Goal: Complete application form

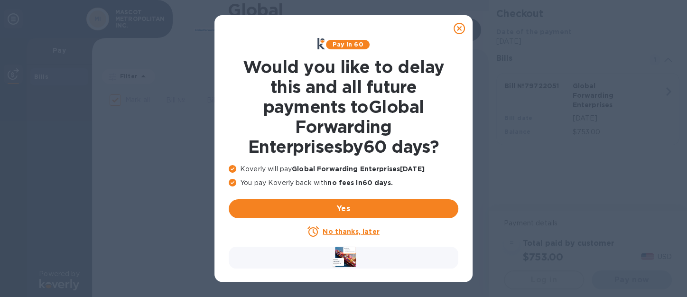
checkbox input "true"
click at [358, 235] on u "No thanks, later" at bounding box center [351, 232] width 56 height 8
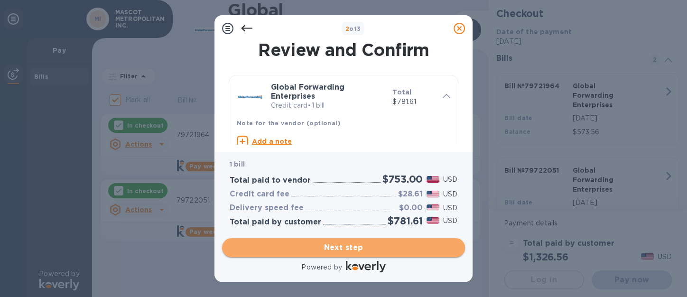
click at [361, 248] on span "Next step" at bounding box center [344, 247] width 228 height 11
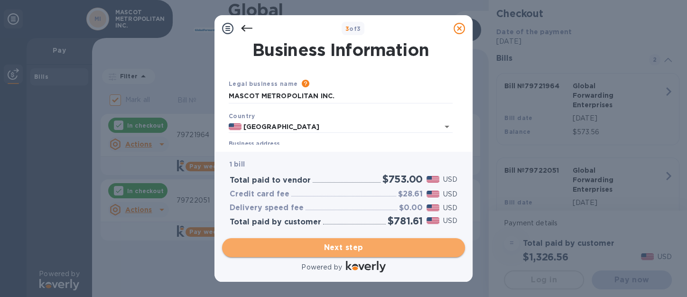
click at [338, 246] on span "Next step" at bounding box center [344, 247] width 228 height 11
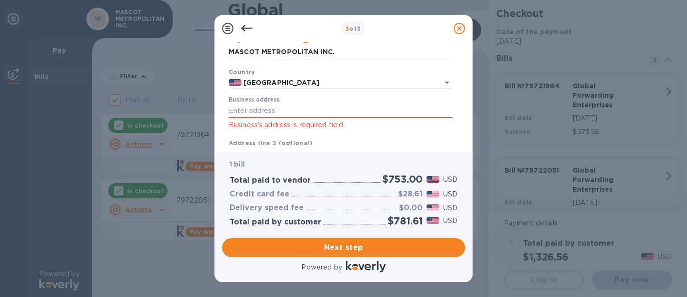
scroll to position [45, 0]
click at [272, 105] on input "Business address" at bounding box center [341, 110] width 224 height 14
type input "[STREET_ADDRESS]"
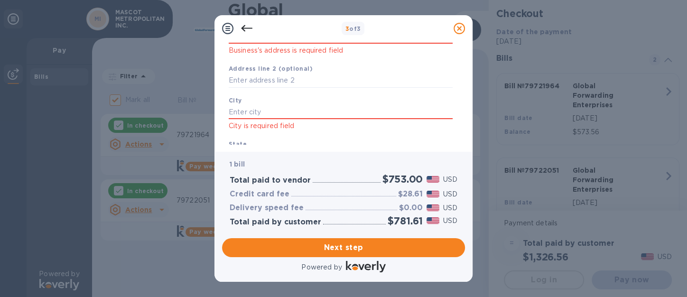
scroll to position [122, 0]
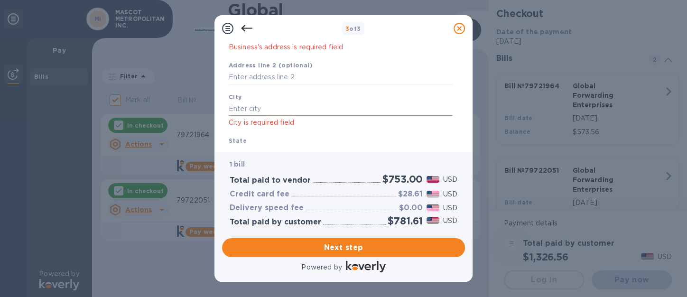
click at [247, 110] on input "text" at bounding box center [341, 109] width 224 height 14
type input "[GEOGRAPHIC_DATA]"
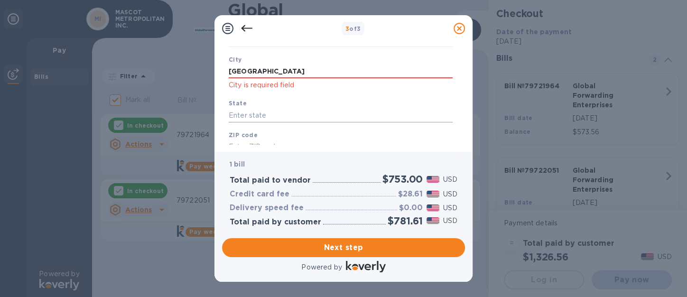
scroll to position [161, 0]
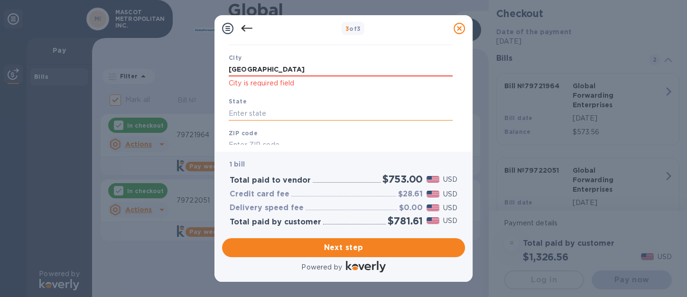
click at [265, 114] on input "text" at bounding box center [341, 113] width 224 height 14
type input "CA"
drag, startPoint x: 461, startPoint y: 116, endPoint x: 456, endPoint y: 130, distance: 14.4
click at [456, 130] on div "Business Information Legal business name Please provide the legal name that app…" at bounding box center [343, 93] width 243 height 102
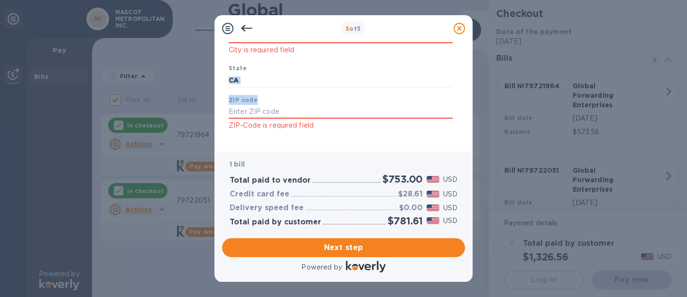
scroll to position [200, 0]
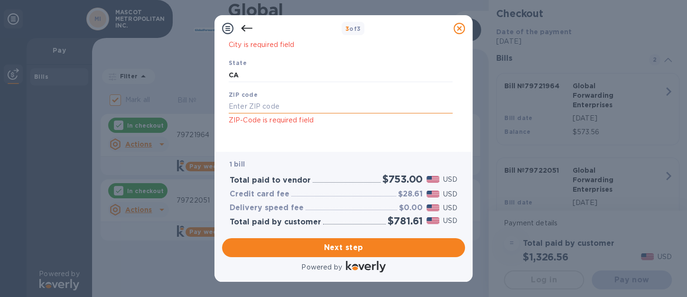
click at [243, 107] on input "text" at bounding box center [341, 107] width 224 height 14
type input "94080"
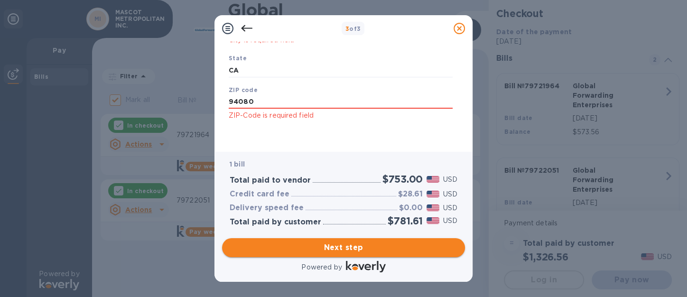
click at [351, 243] on span "Next step" at bounding box center [344, 247] width 228 height 11
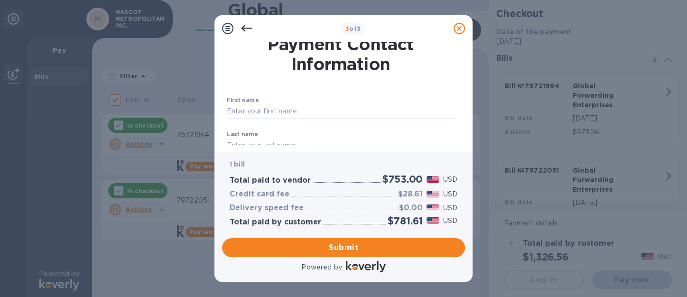
scroll to position [0, 0]
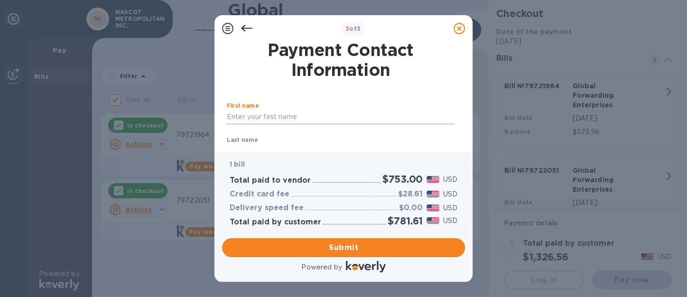
click at [290, 116] on input "text" at bounding box center [341, 117] width 228 height 14
type input "JUNAIDA"
type input "DJUNAIDY"
type input "6506782752"
type input "[EMAIL_ADDRESS][DOMAIN_NAME]"
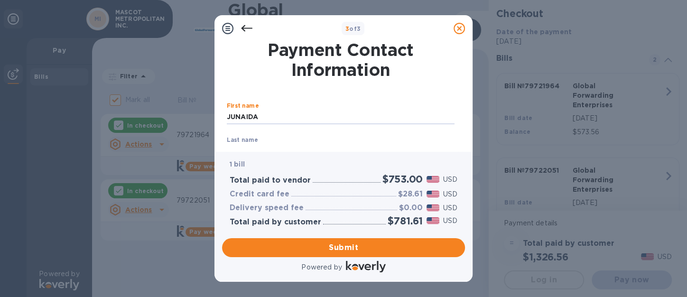
type input "[EMAIL_ADDRESS][DOMAIN_NAME]"
drag, startPoint x: 464, startPoint y: 66, endPoint x: 462, endPoint y: 83, distance: 16.8
click at [462, 83] on div "Payment Contact Information First name [PERSON_NAME] ​ Last name DJUNAIDY ​ Pho…" at bounding box center [343, 93] width 243 height 102
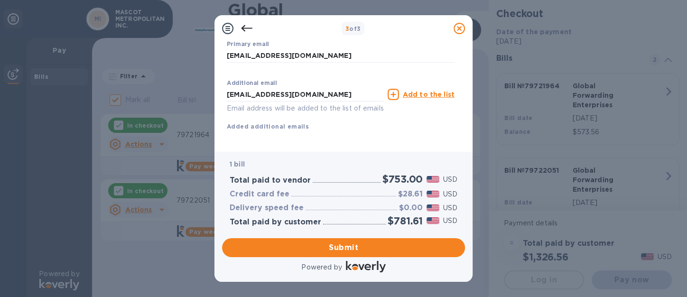
scroll to position [196, 0]
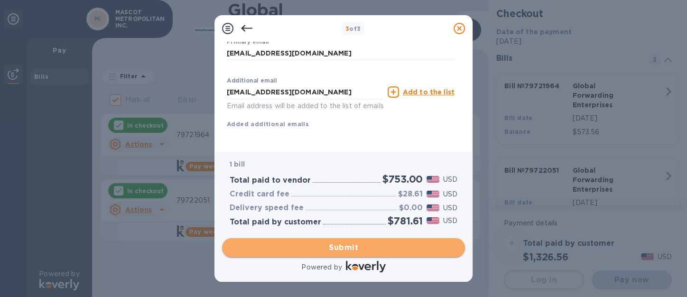
click at [344, 249] on span "Submit" at bounding box center [344, 247] width 228 height 11
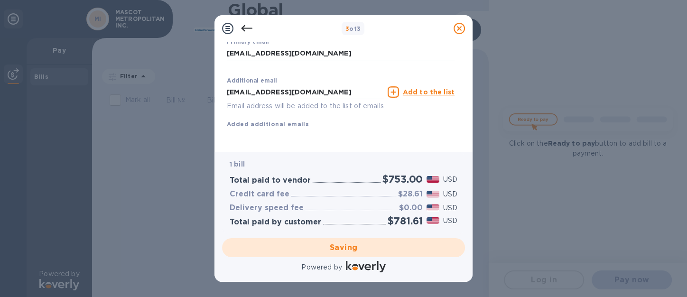
scroll to position [23, 0]
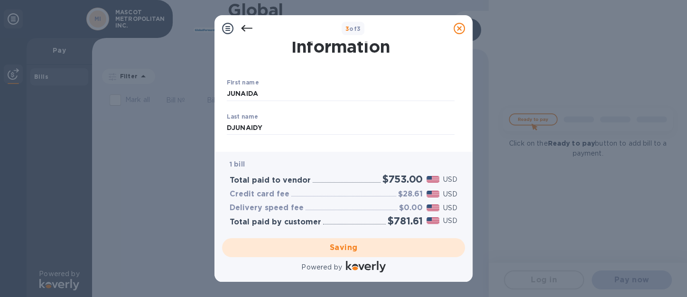
checkbox input "true"
